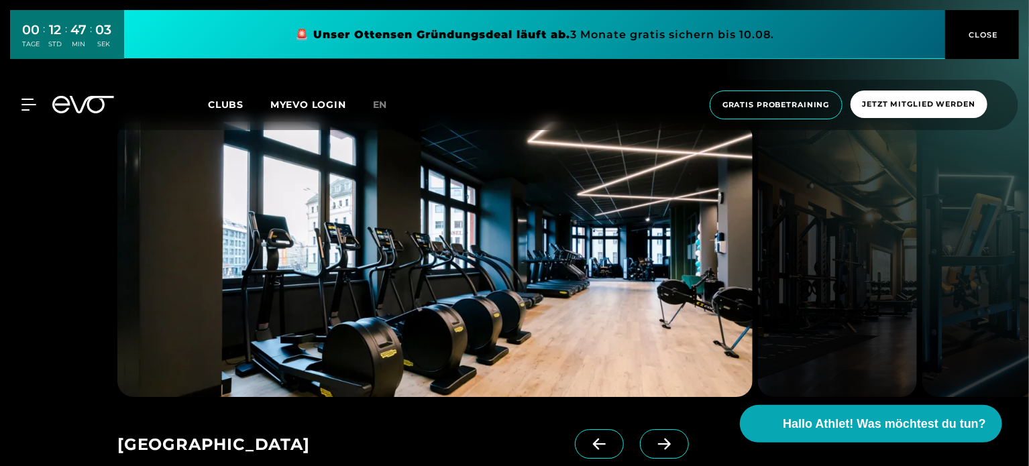
scroll to position [1920, 0]
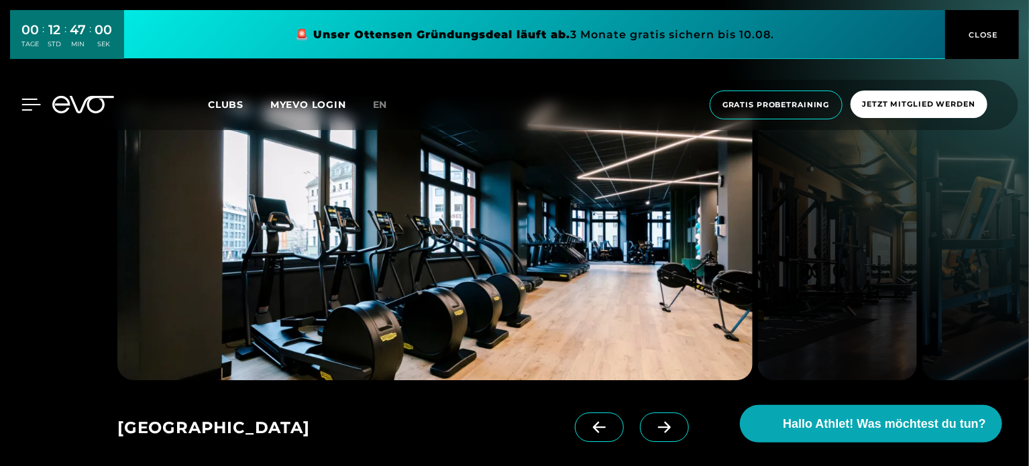
click at [34, 105] on icon at bounding box center [31, 104] width 19 height 11
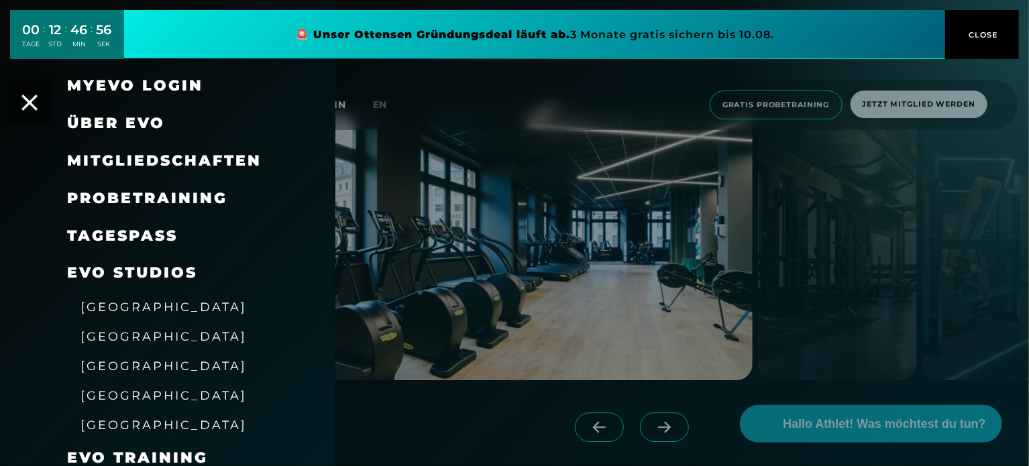
click at [94, 364] on span "[GEOGRAPHIC_DATA]" at bounding box center [164, 366] width 166 height 14
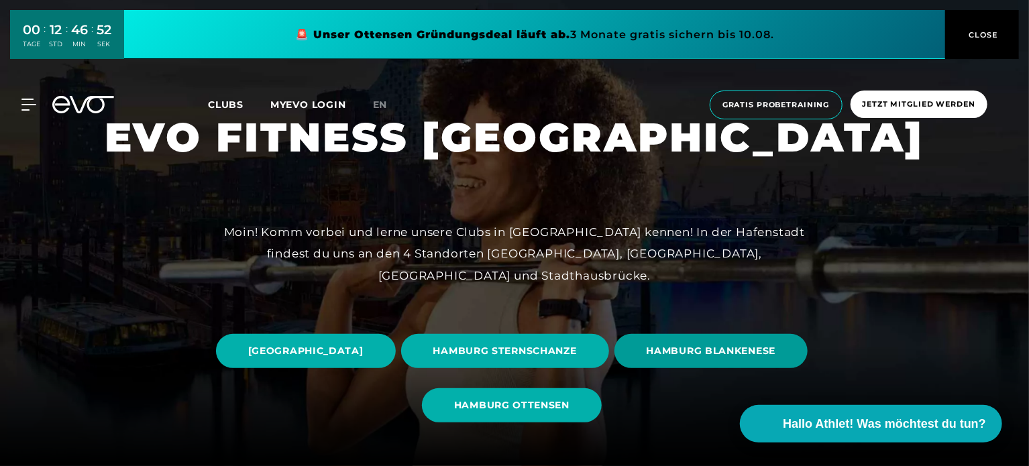
click at [615, 368] on span "HAMBURG BLANKENESE" at bounding box center [712, 351] width 194 height 34
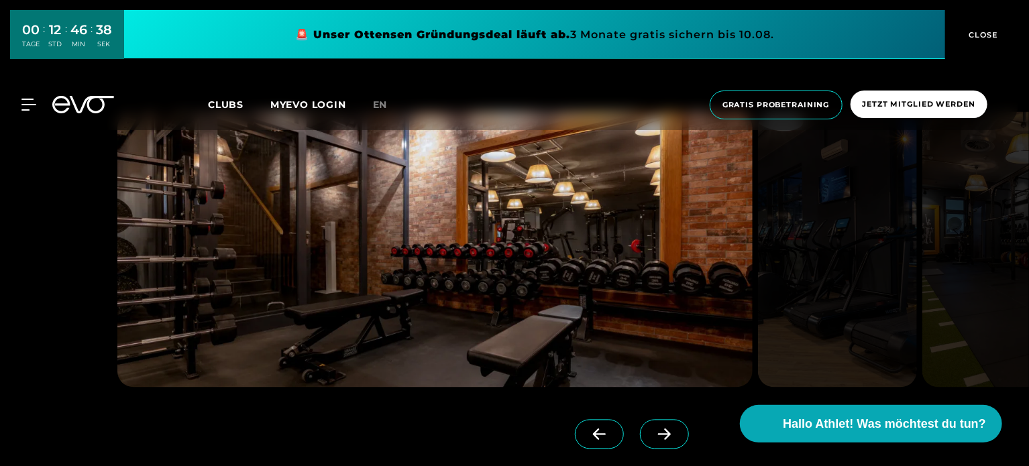
scroll to position [1115, 0]
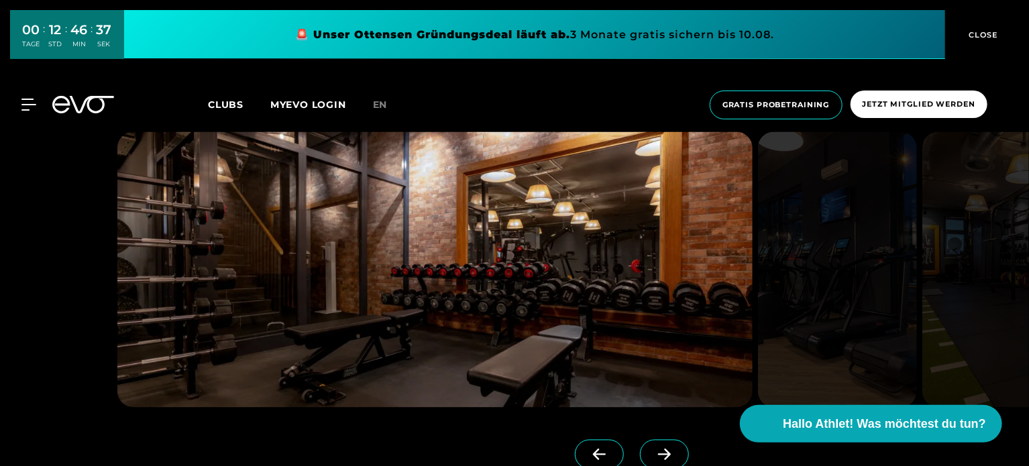
click at [653, 453] on icon at bounding box center [664, 455] width 23 height 12
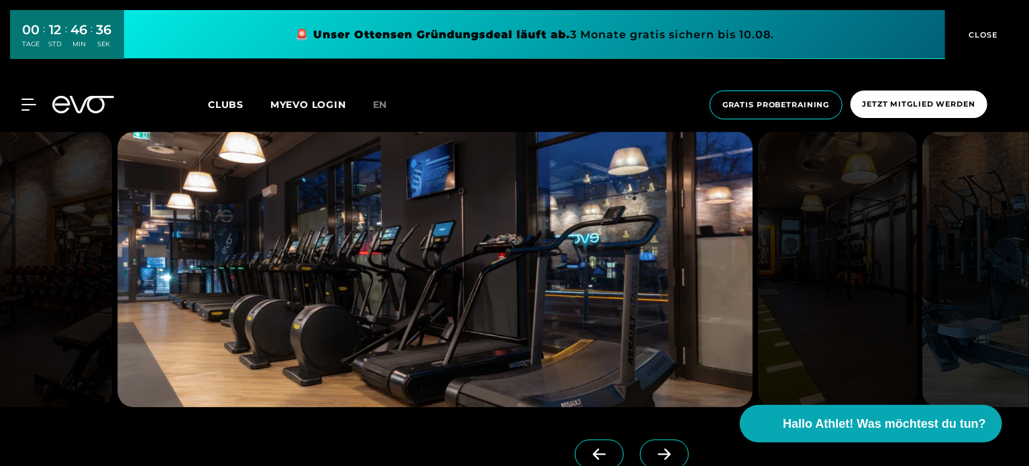
click at [653, 453] on icon at bounding box center [664, 455] width 23 height 12
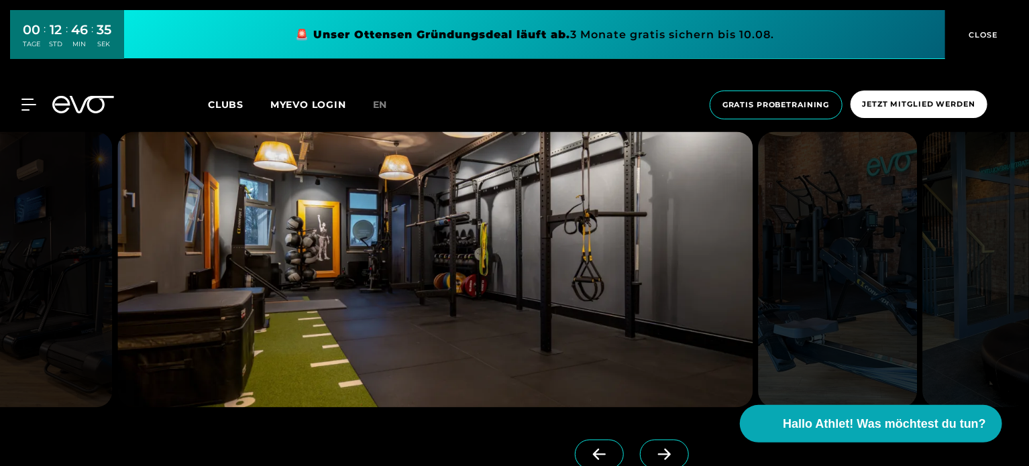
click at [653, 453] on icon at bounding box center [664, 455] width 23 height 12
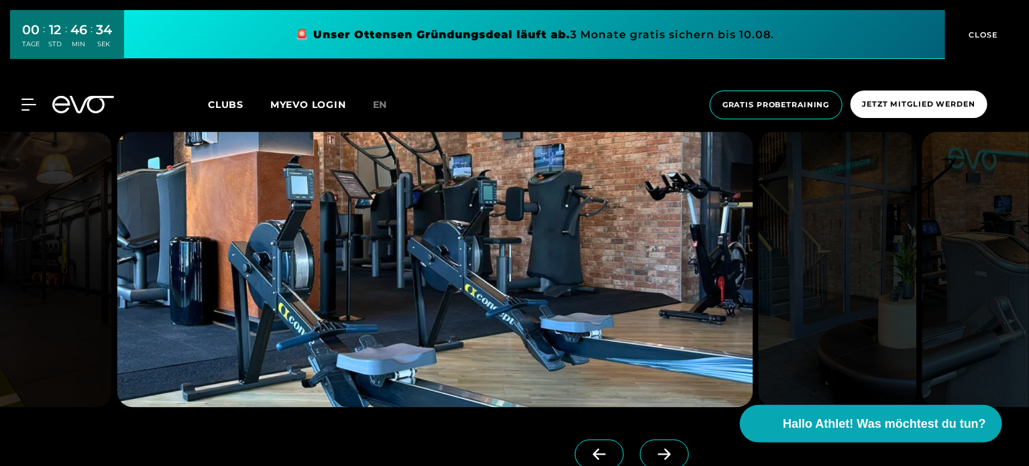
click at [653, 453] on icon at bounding box center [664, 455] width 23 height 12
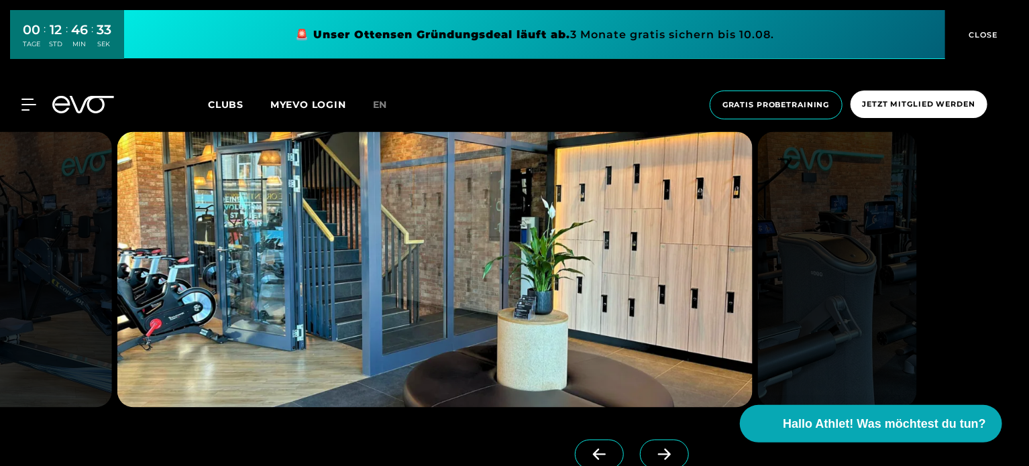
click at [653, 453] on icon at bounding box center [664, 455] width 23 height 12
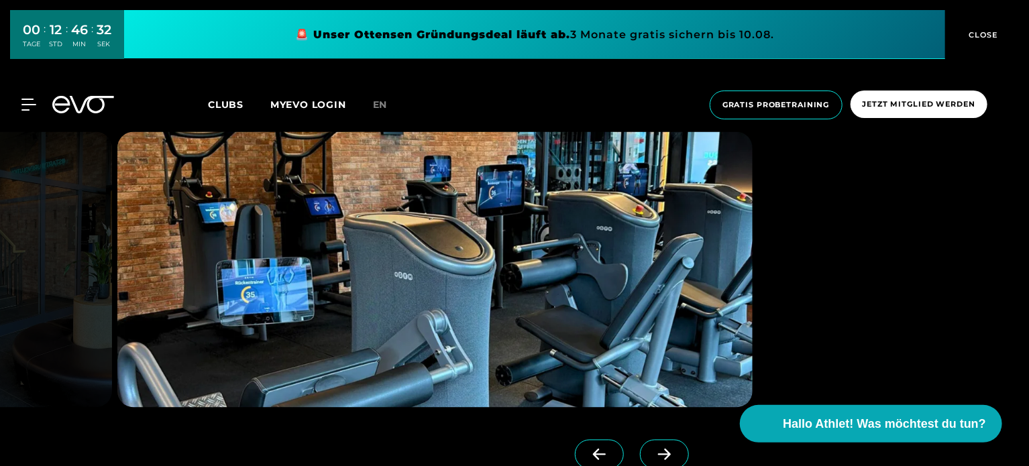
click at [653, 453] on icon at bounding box center [664, 455] width 23 height 12
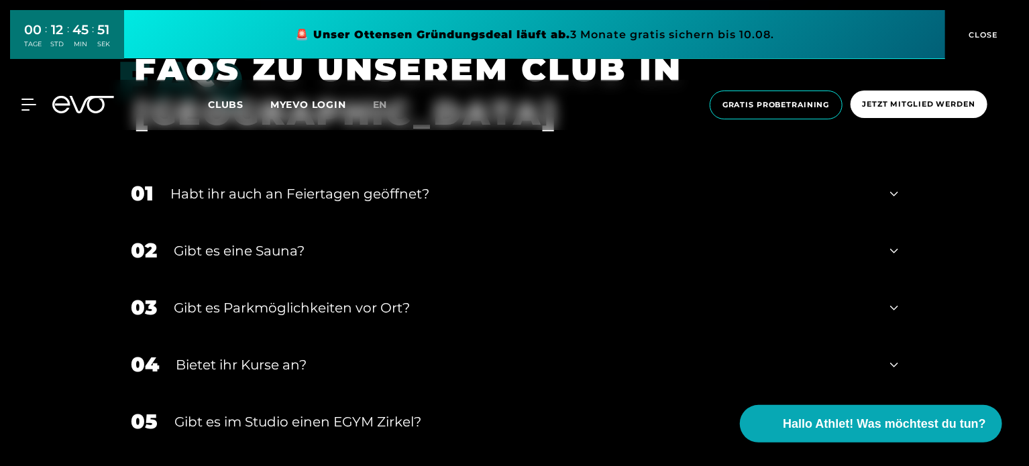
scroll to position [4335, 0]
click at [900, 256] on div "02 Gibt es eine Sauna?" at bounding box center [514, 250] width 794 height 57
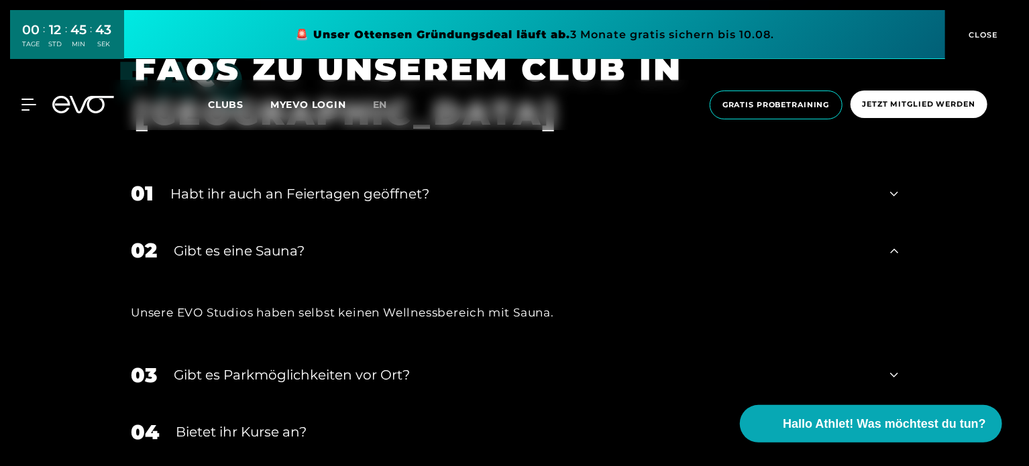
click at [900, 256] on div "02 Gibt es eine Sauna?" at bounding box center [514, 250] width 794 height 57
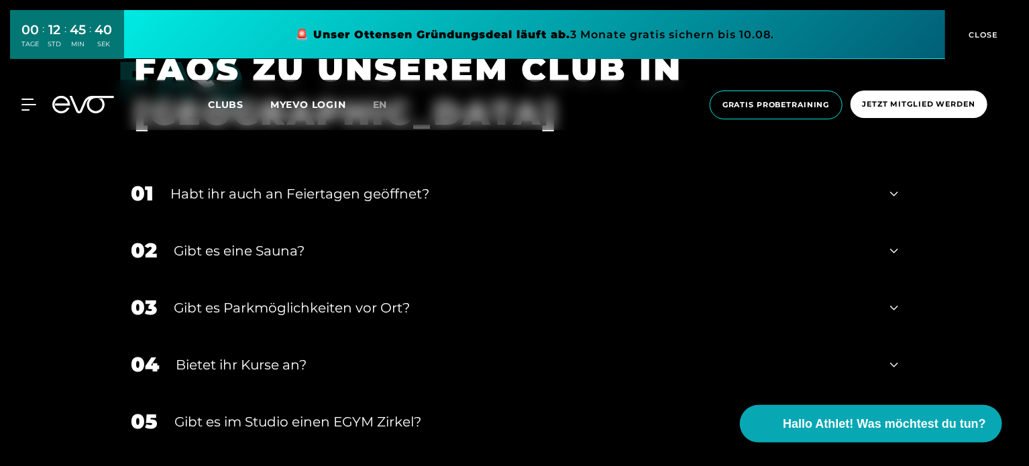
drag, startPoint x: 1027, startPoint y: 369, endPoint x: 1028, endPoint y: 378, distance: 9.4
click at [1028, 378] on div "FAQ FAQS ZU UNSEREM CLUB IN [GEOGRAPHIC_DATA] 01 Habt ihr auch an Feiertagen ge…" at bounding box center [514, 303] width 1029 height 544
click at [892, 372] on icon at bounding box center [894, 365] width 8 height 16
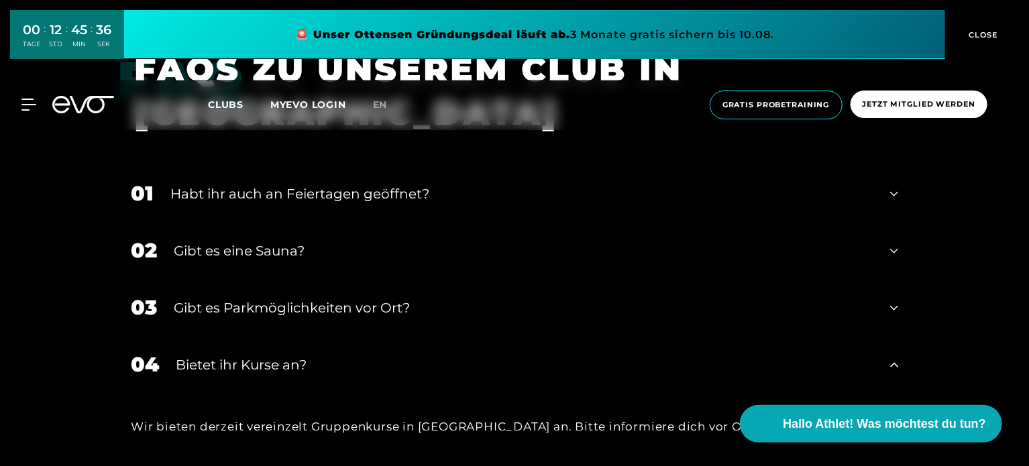
click at [892, 372] on icon at bounding box center [894, 365] width 8 height 16
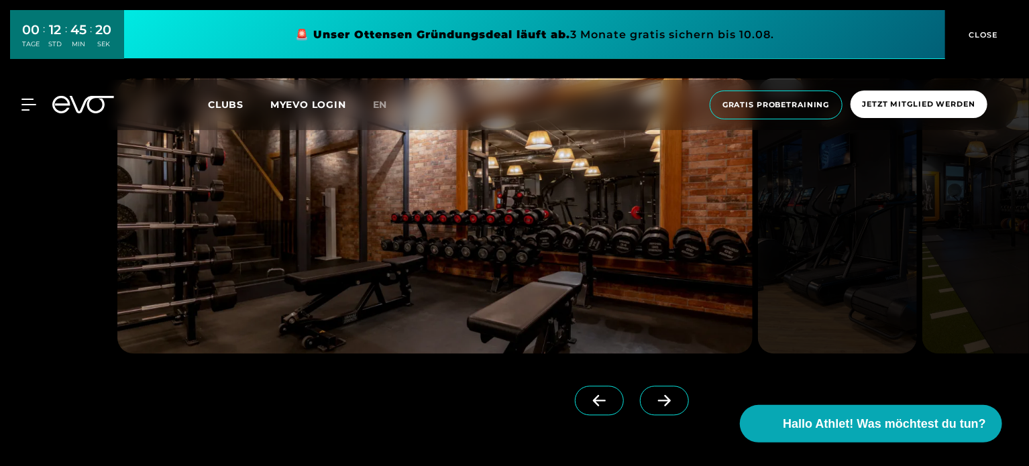
scroll to position [1176, 0]
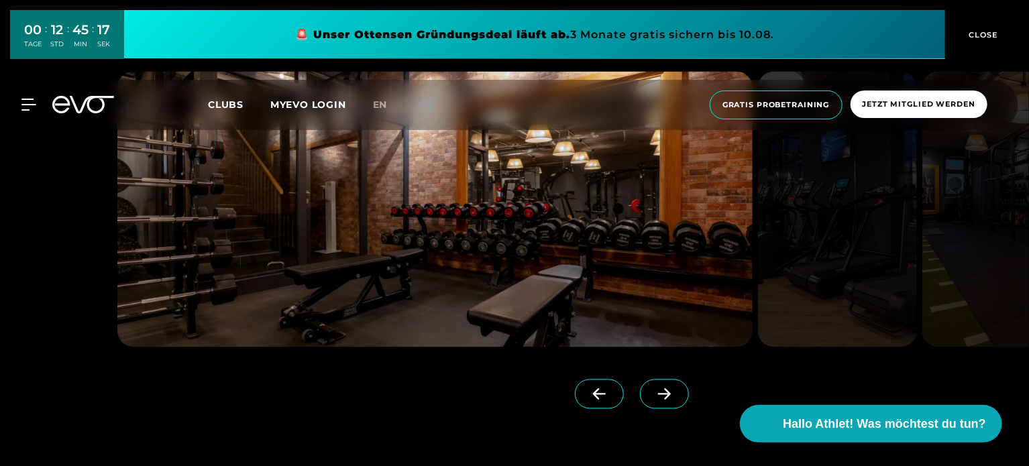
click at [982, 29] on span "CLOSE" at bounding box center [982, 35] width 33 height 12
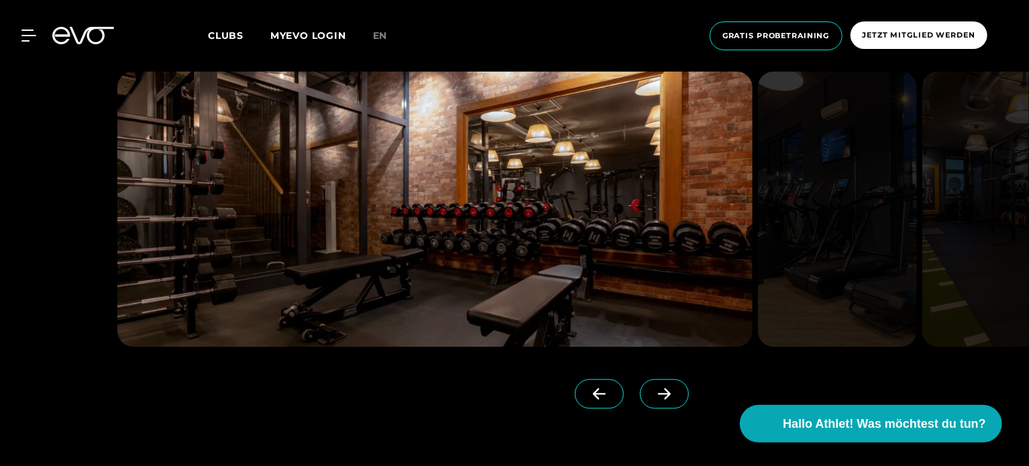
click at [661, 399] on span at bounding box center [664, 395] width 49 height 30
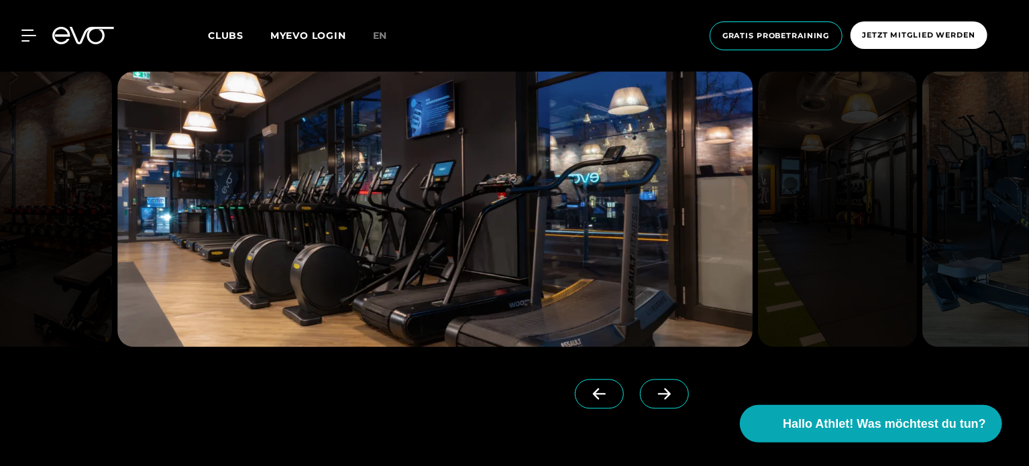
click at [661, 399] on span at bounding box center [664, 395] width 49 height 30
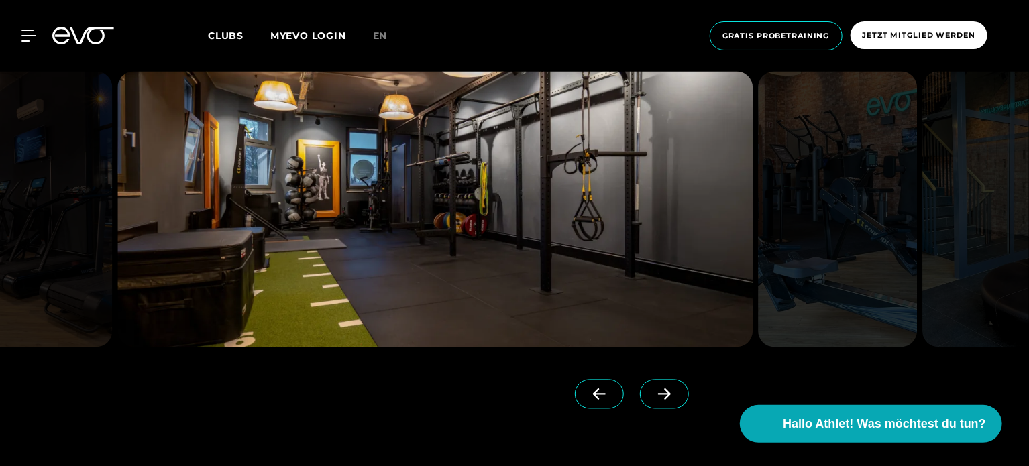
click at [661, 399] on span at bounding box center [664, 395] width 49 height 30
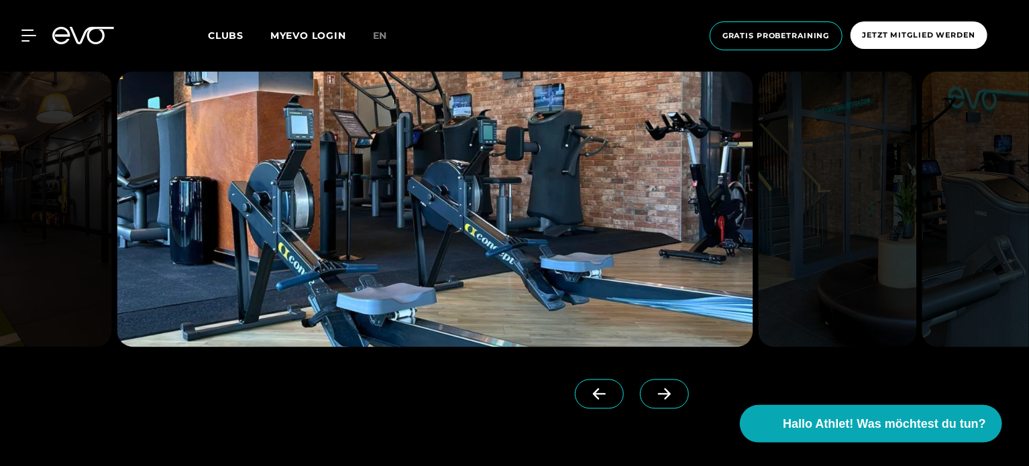
click at [661, 399] on span at bounding box center [664, 395] width 49 height 30
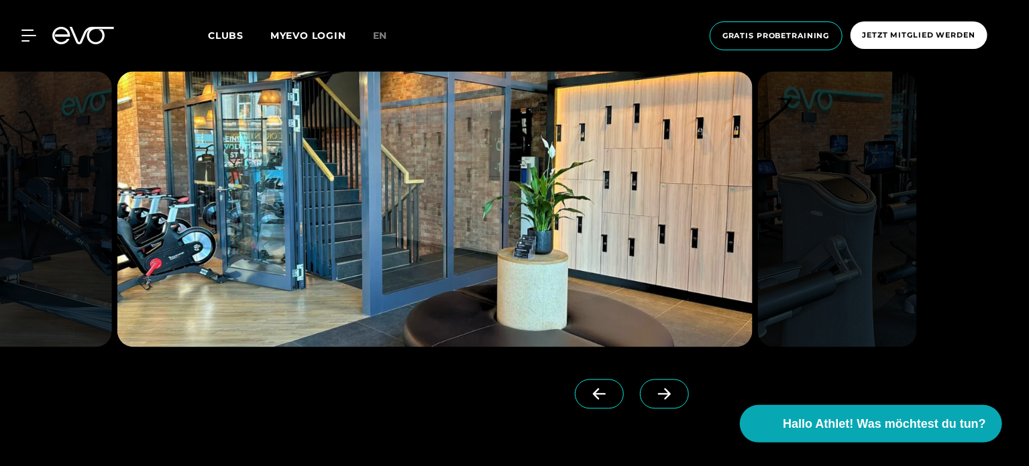
click at [661, 399] on span at bounding box center [664, 395] width 49 height 30
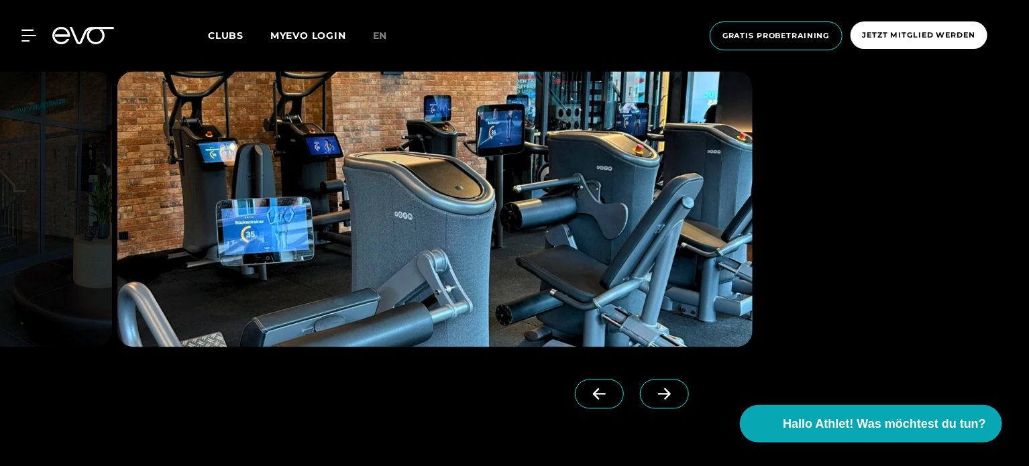
click at [219, 34] on span "Clubs" at bounding box center [226, 36] width 36 height 12
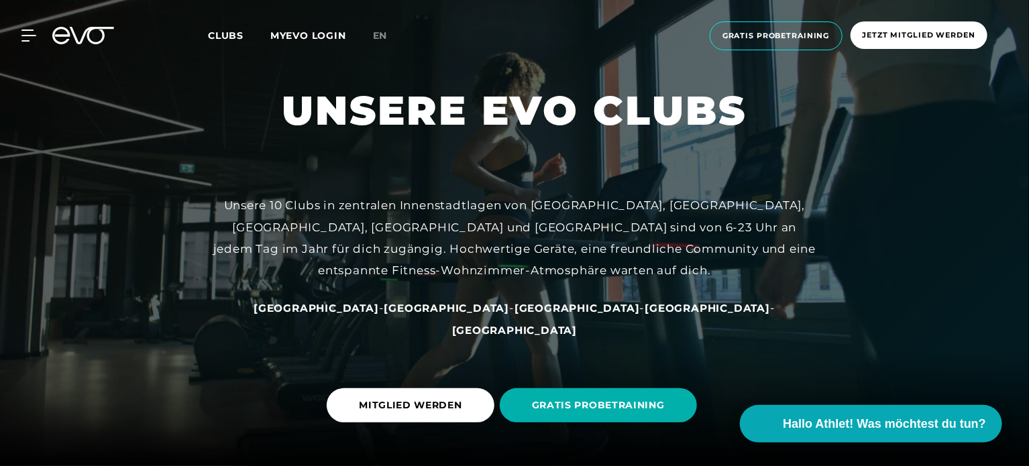
click at [62, 37] on icon at bounding box center [83, 35] width 62 height 17
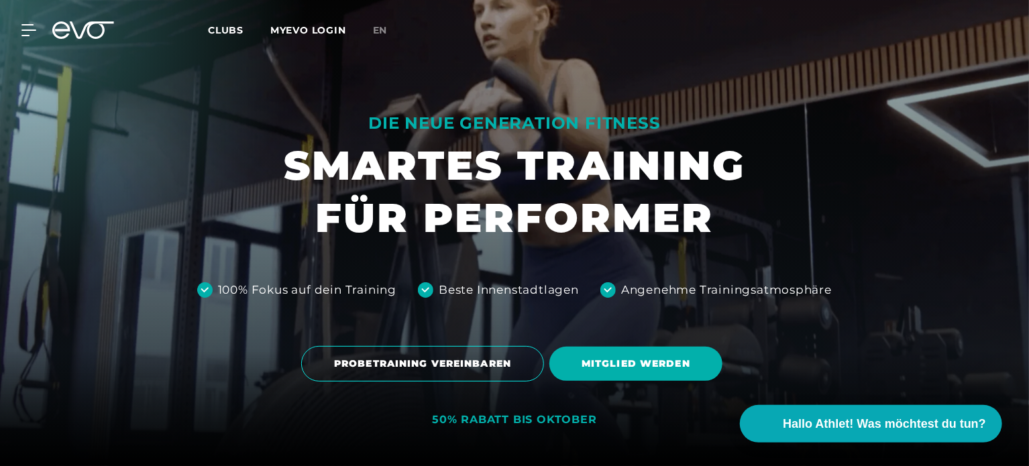
click at [236, 37] on div "Clubs MYEVO LOGIN" at bounding box center [290, 30] width 165 height 15
click at [234, 29] on span "Clubs" at bounding box center [226, 30] width 36 height 12
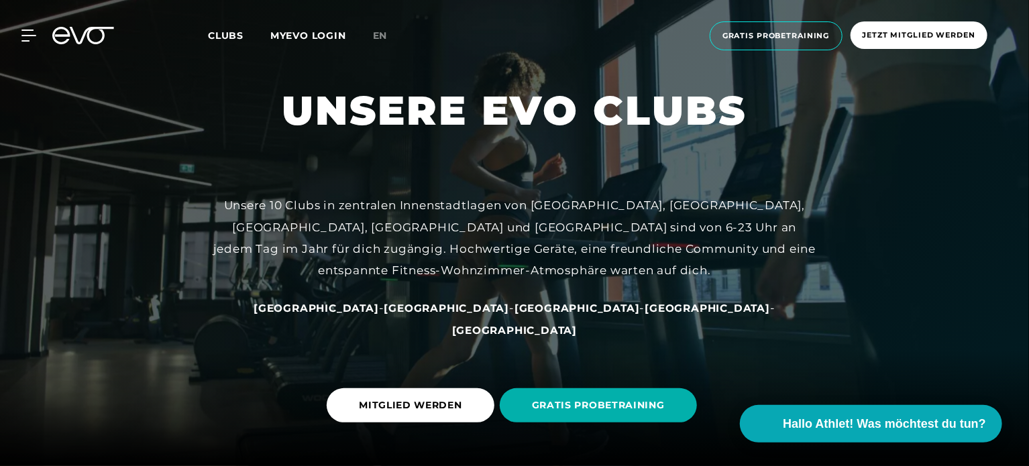
drag, startPoint x: 1028, startPoint y: 29, endPoint x: 1027, endPoint y: 49, distance: 20.1
click at [1027, 49] on div "MyEVO Login Über EVO Mitgliedschaften Probetraining TAGESPASS EVO Studios [GEOG…" at bounding box center [514, 36] width 1029 height 72
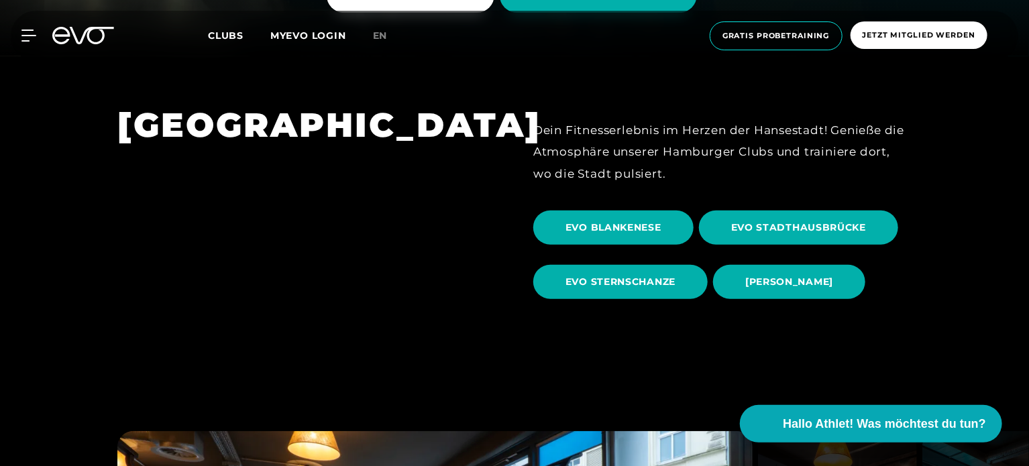
scroll to position [417, 0]
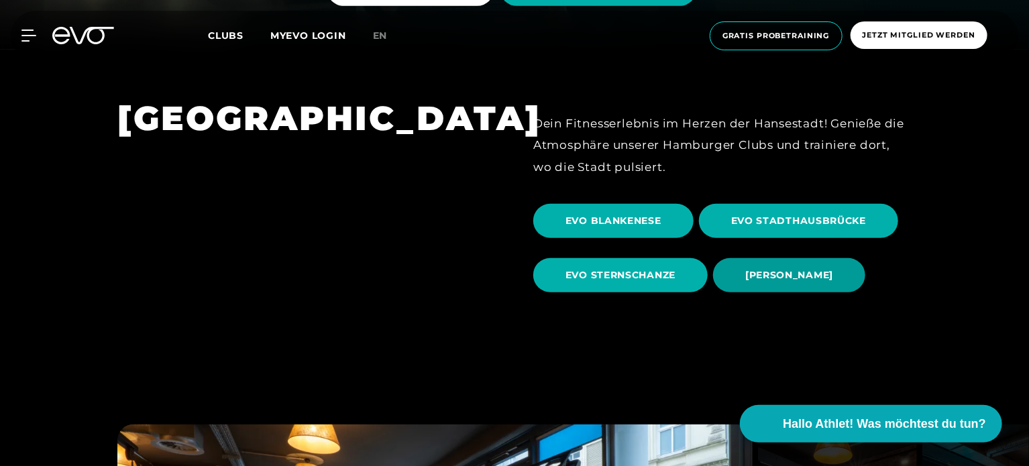
click at [785, 280] on span "[PERSON_NAME]" at bounding box center [789, 275] width 88 height 14
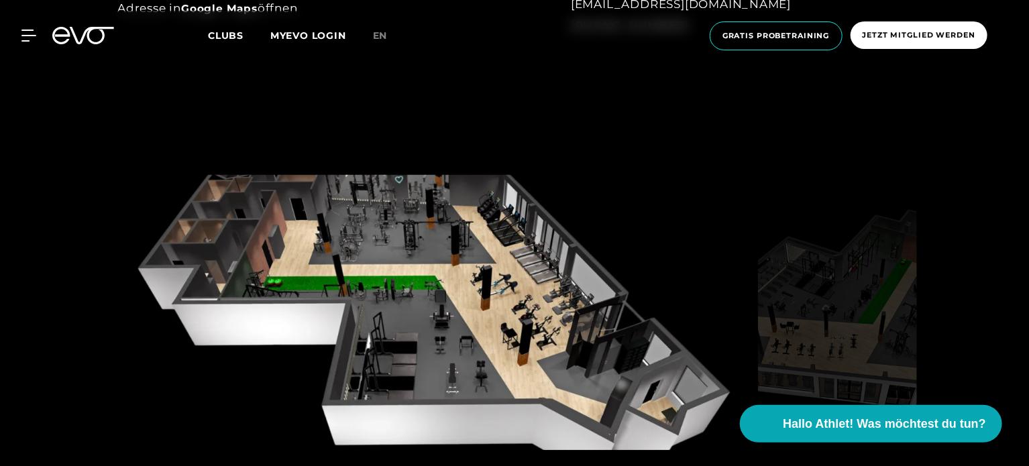
scroll to position [1401, 0]
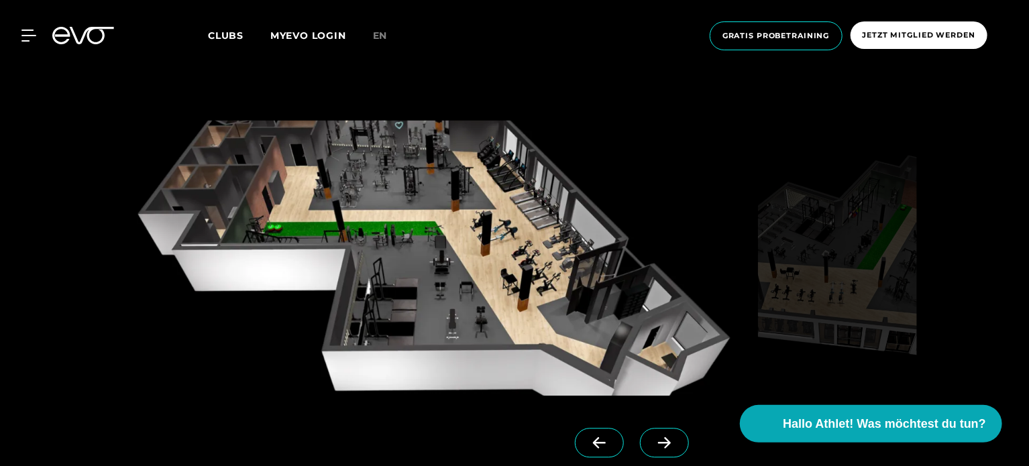
click at [645, 449] on span at bounding box center [664, 443] width 49 height 30
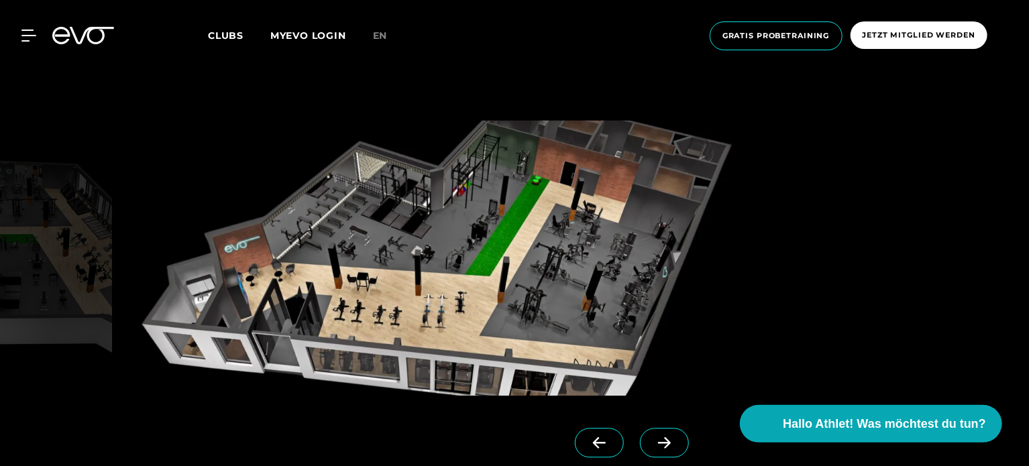
click at [653, 448] on icon at bounding box center [664, 443] width 23 height 12
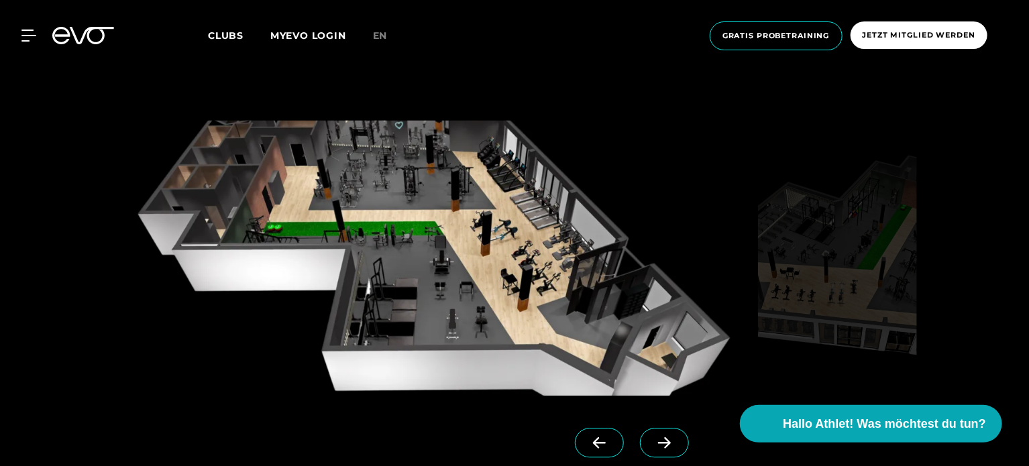
click at [653, 448] on icon at bounding box center [664, 443] width 23 height 12
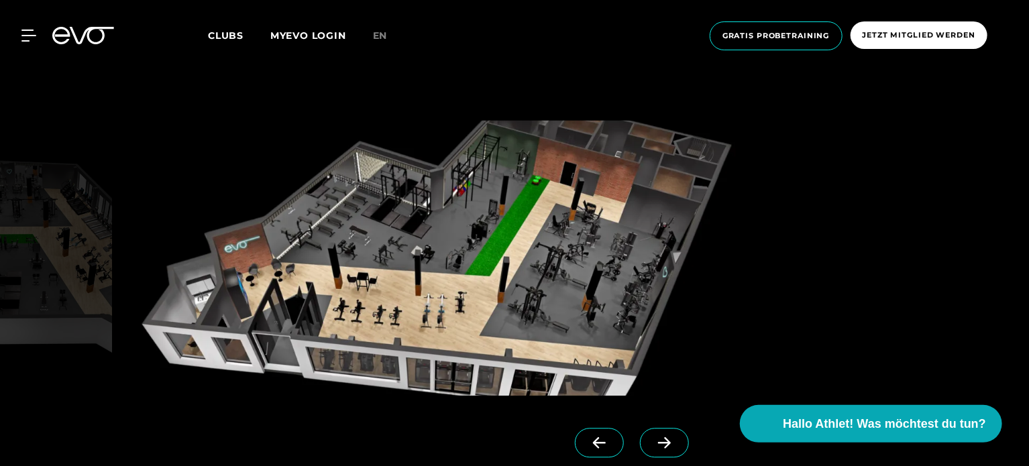
click at [588, 448] on icon at bounding box center [599, 443] width 23 height 12
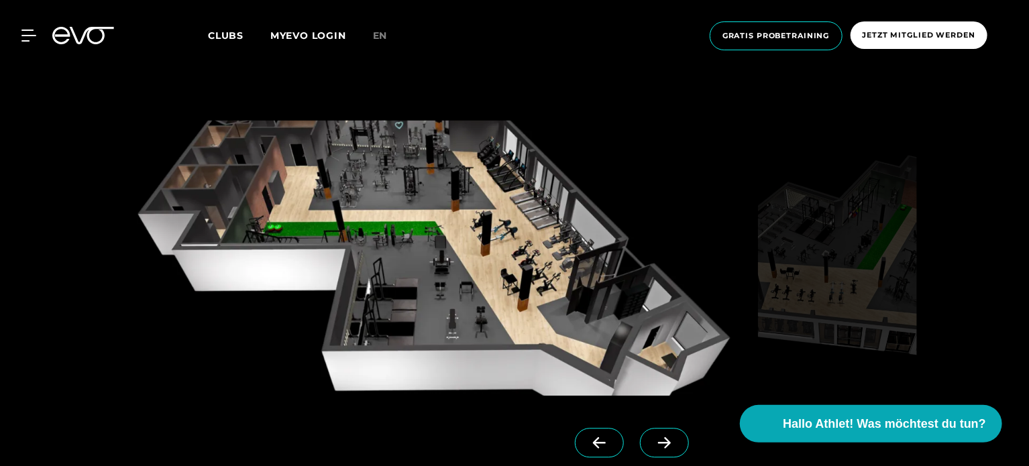
drag, startPoint x: 1028, startPoint y: 118, endPoint x: 1029, endPoint y: 133, distance: 14.8
click at [1029, 133] on div at bounding box center [514, 289] width 1029 height 488
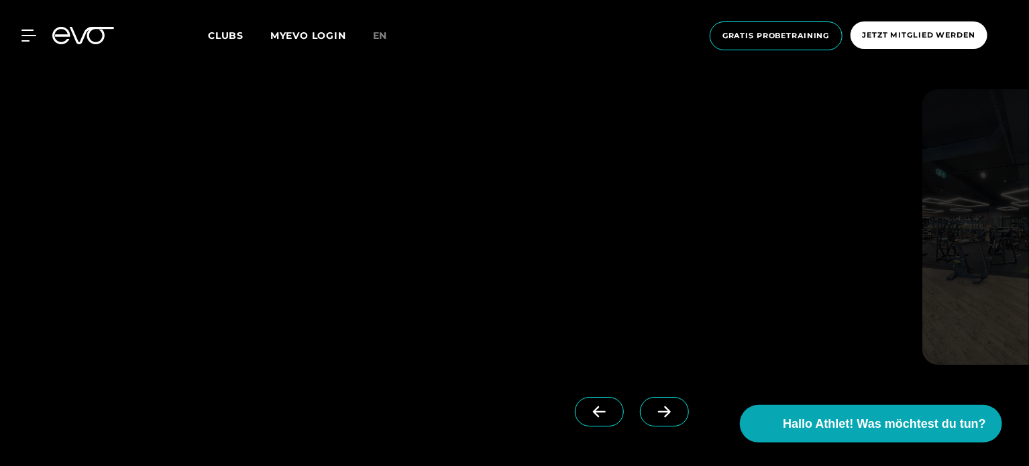
scroll to position [2170, 0]
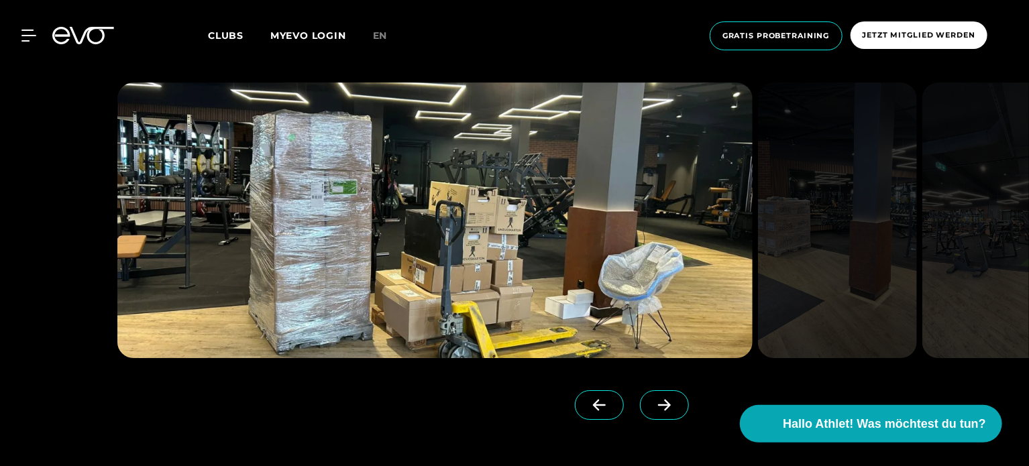
click at [654, 411] on icon at bounding box center [664, 405] width 23 height 12
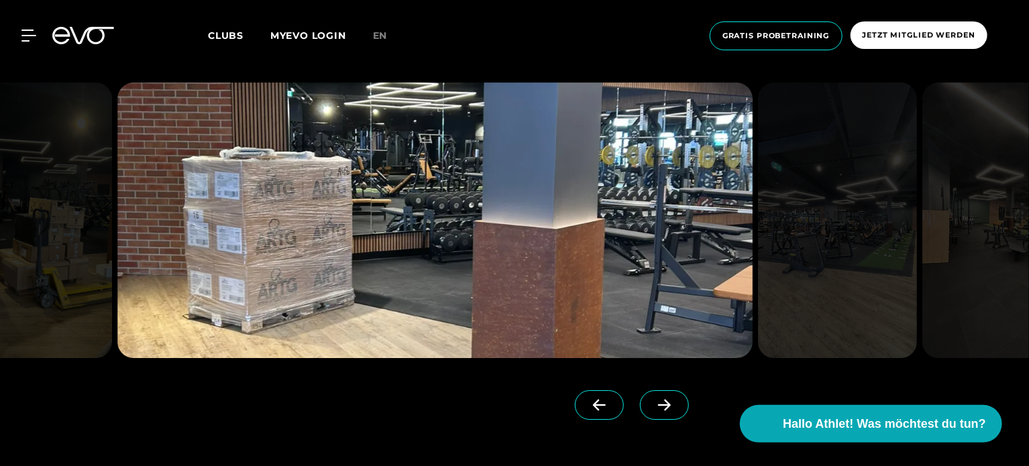
click at [654, 411] on icon at bounding box center [664, 405] width 23 height 12
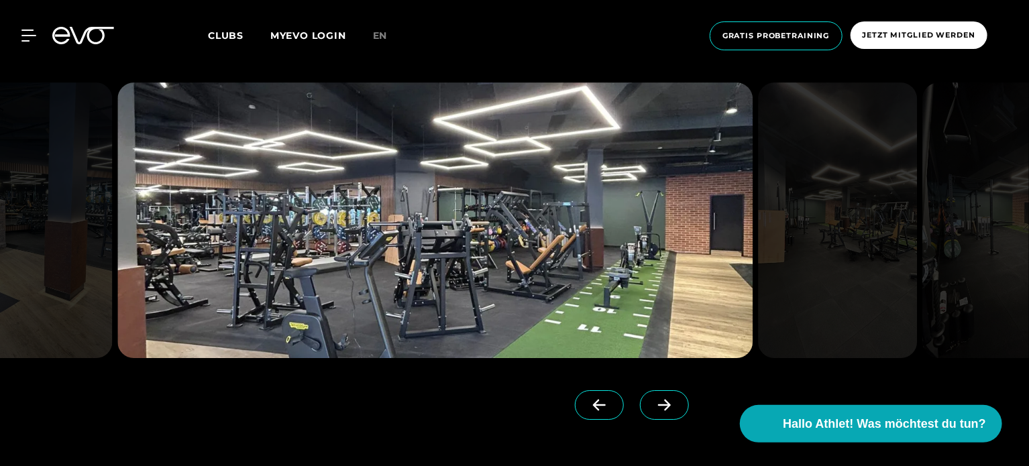
click at [654, 411] on icon at bounding box center [664, 405] width 23 height 12
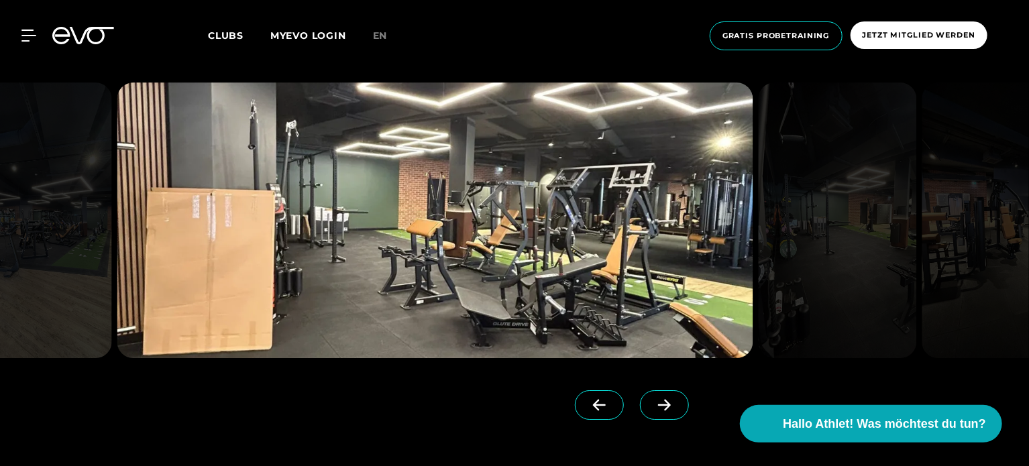
click at [654, 411] on icon at bounding box center [664, 405] width 23 height 12
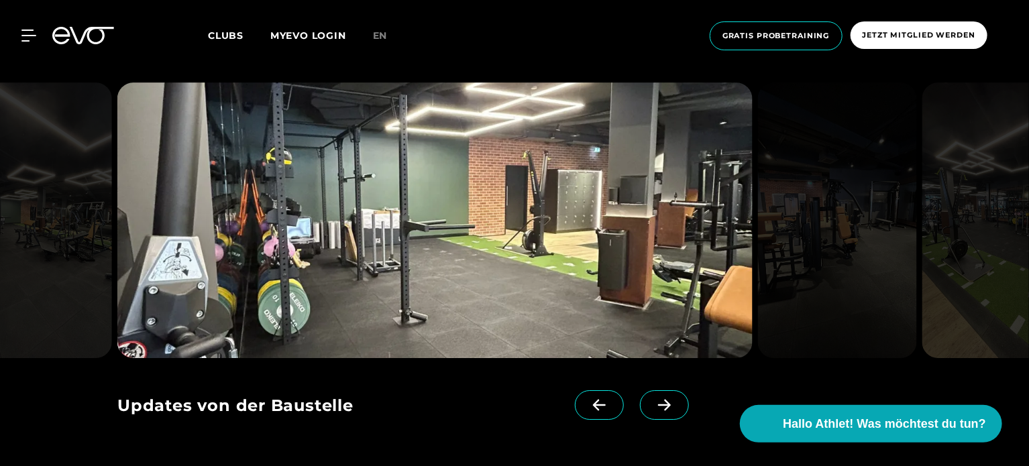
click at [654, 411] on icon at bounding box center [664, 405] width 23 height 12
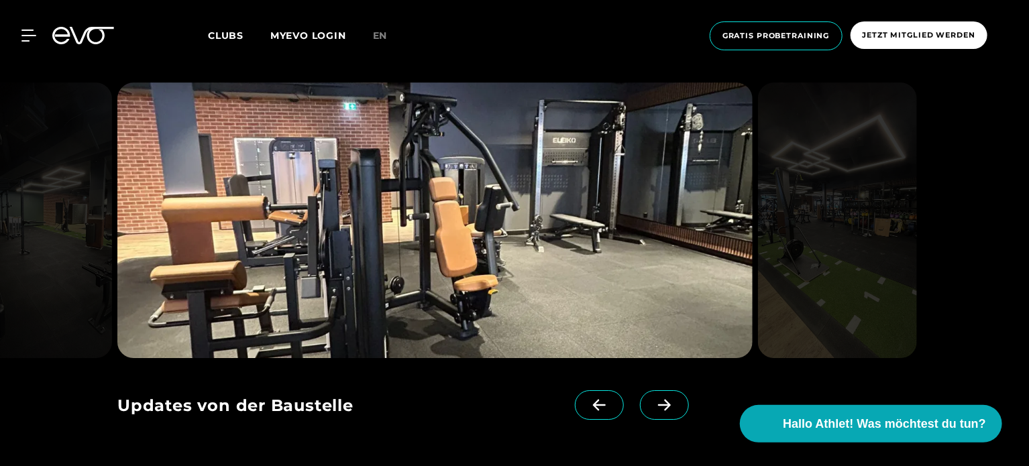
click at [654, 411] on icon at bounding box center [664, 405] width 23 height 12
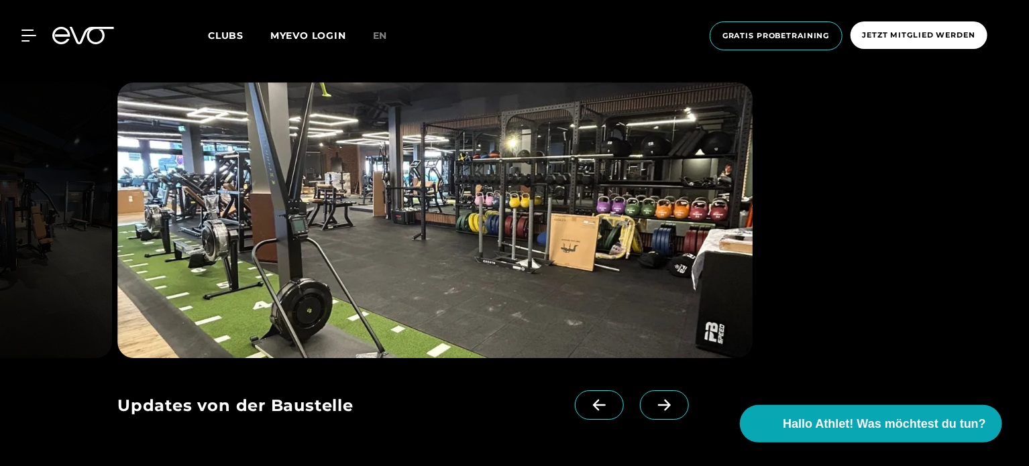
click at [654, 411] on icon at bounding box center [664, 405] width 23 height 12
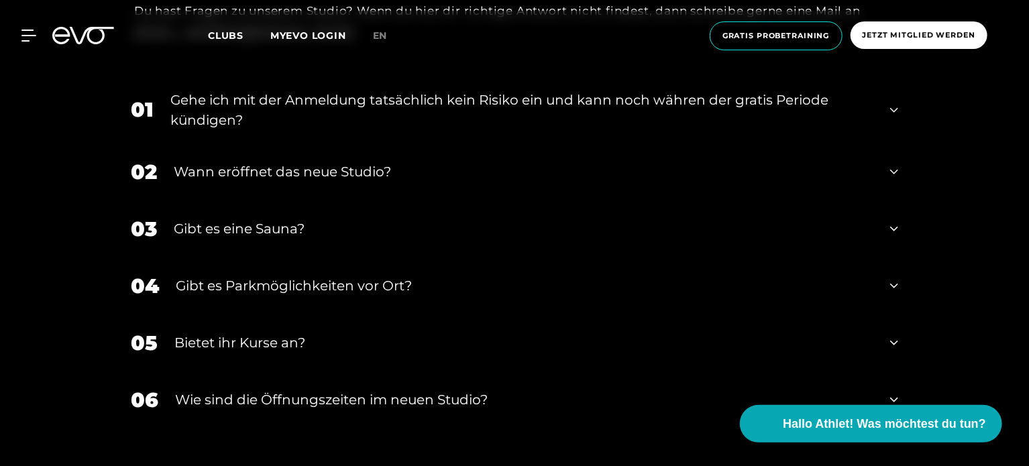
scroll to position [4525, 0]
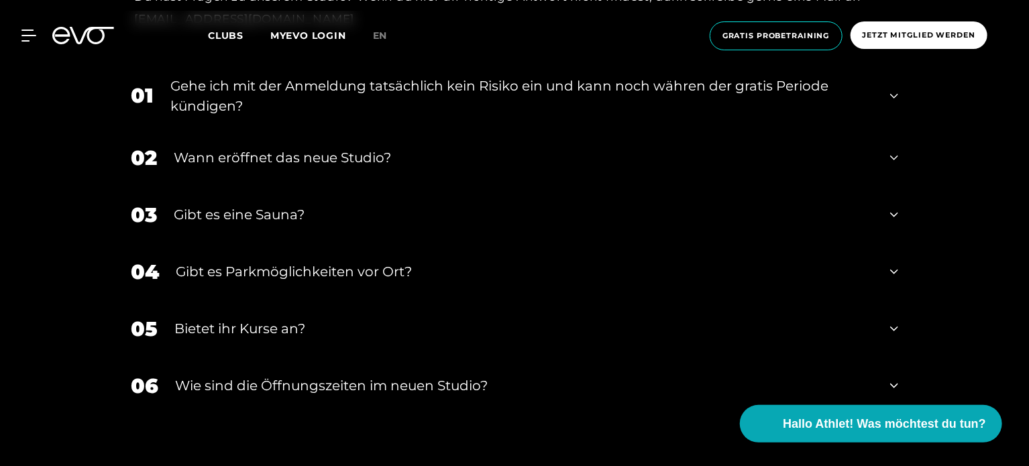
click at [885, 236] on div "03 Gibt es eine Sauna?" at bounding box center [514, 215] width 794 height 57
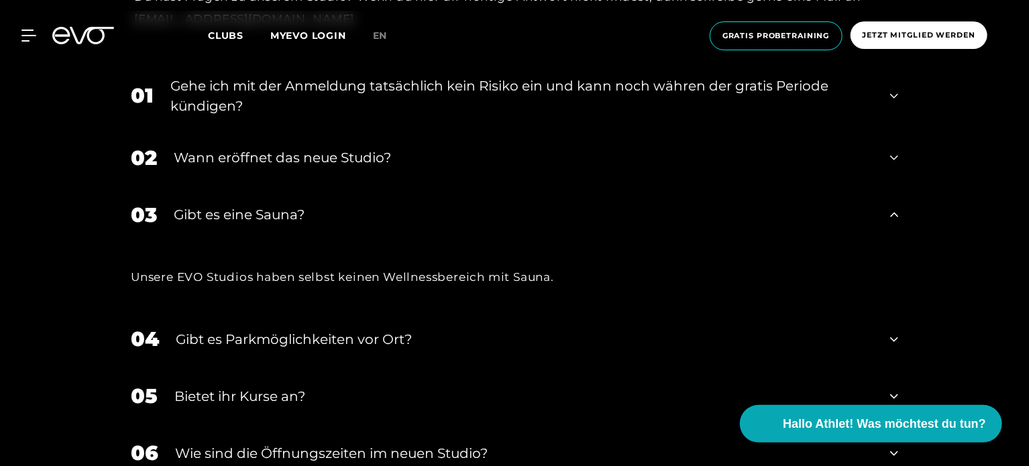
click at [885, 236] on div "03 Gibt es eine Sauna?" at bounding box center [514, 215] width 794 height 57
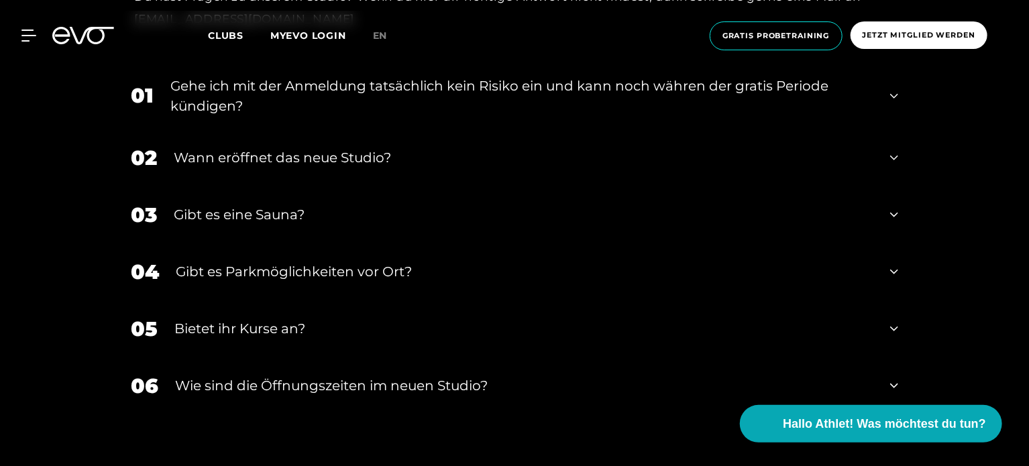
scroll to position [0, 0]
